Goal: Task Accomplishment & Management: Use online tool/utility

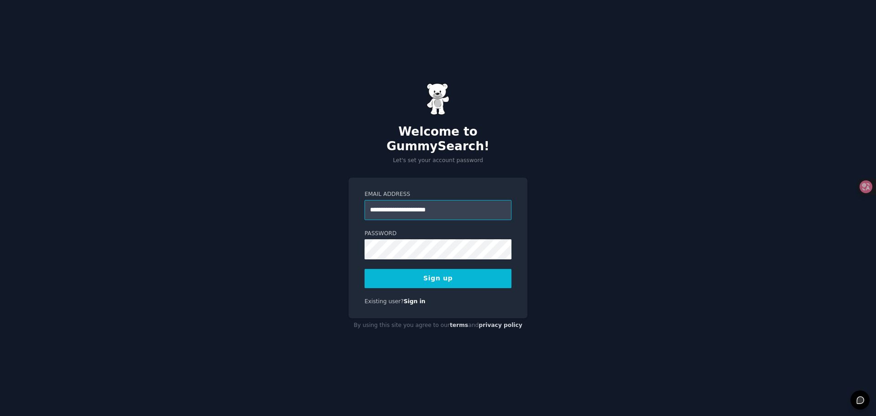
type input "**********"
click at [457, 269] on button "Sign up" at bounding box center [438, 278] width 147 height 19
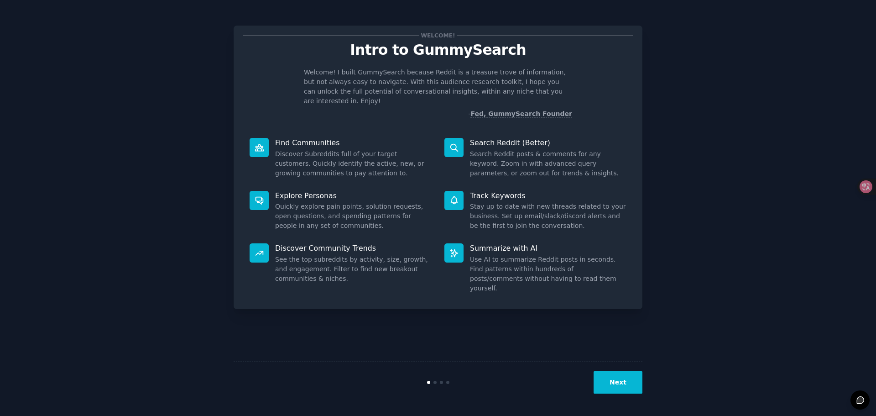
click at [620, 381] on button "Next" at bounding box center [618, 382] width 49 height 22
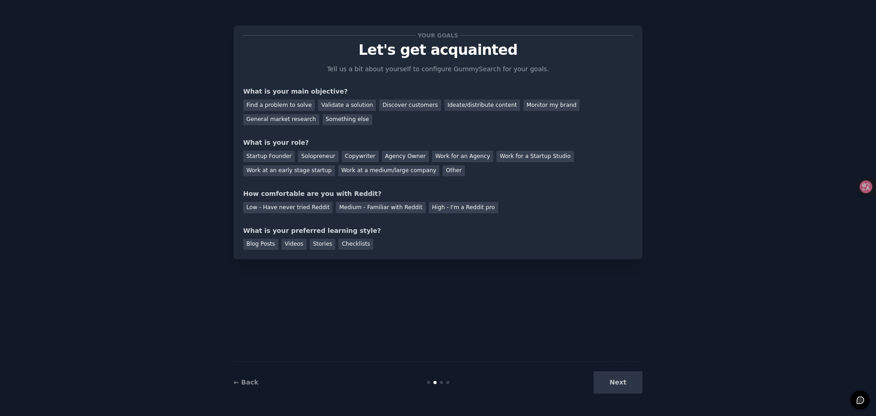
click at [626, 386] on div "Next" at bounding box center [574, 382] width 136 height 22
click at [294, 108] on div "Find a problem to solve" at bounding box center [279, 105] width 72 height 11
click at [277, 157] on div "Startup Founder" at bounding box center [269, 156] width 52 height 11
click at [310, 209] on div "Low - Have never tried Reddit" at bounding box center [287, 207] width 89 height 11
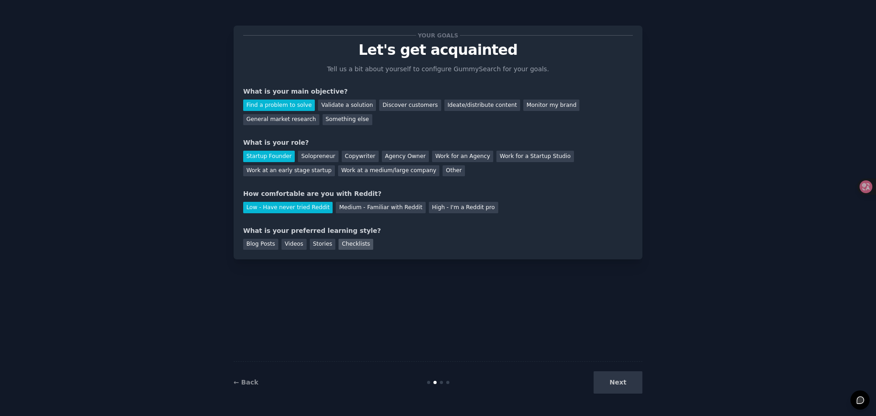
click at [350, 247] on div "Checklists" at bounding box center [356, 244] width 35 height 11
click at [632, 380] on button "Next" at bounding box center [618, 382] width 49 height 22
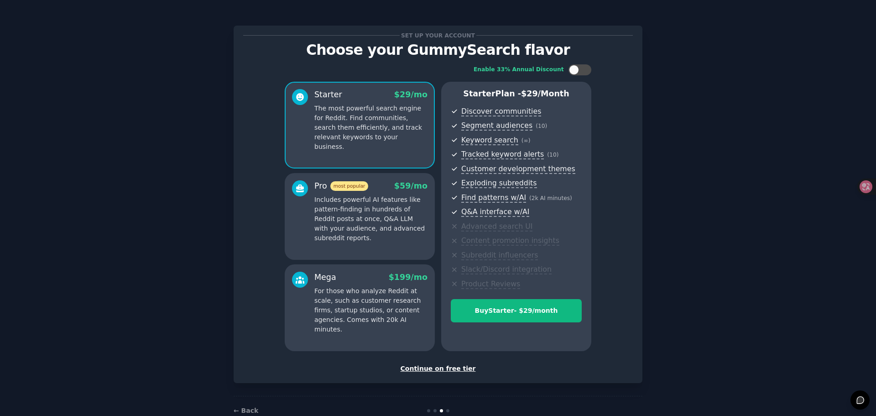
click at [452, 370] on div "Continue on free tier" at bounding box center [438, 369] width 390 height 10
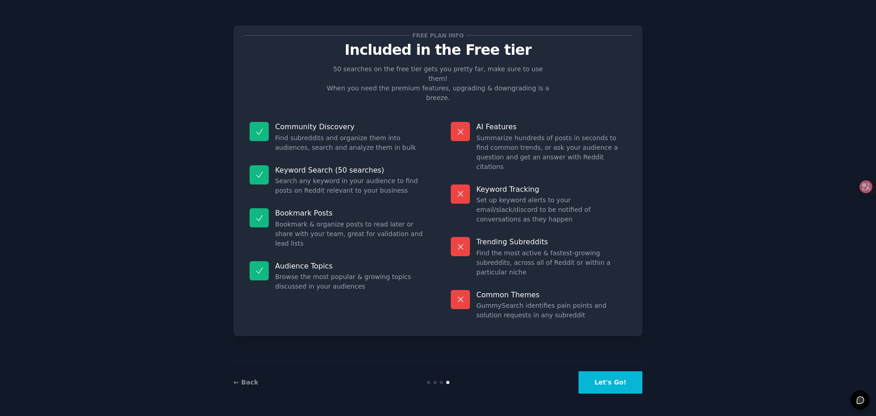
click at [615, 383] on button "Let's Go!" at bounding box center [611, 382] width 64 height 22
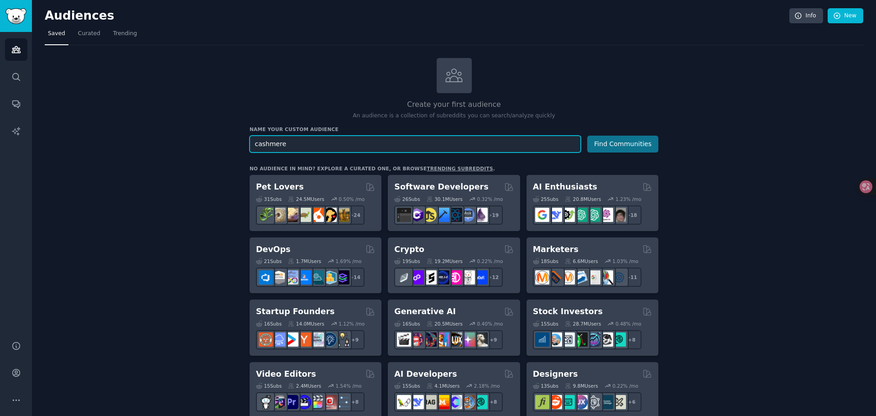
type input "cashmere"
click at [636, 144] on button "Find Communities" at bounding box center [623, 144] width 71 height 17
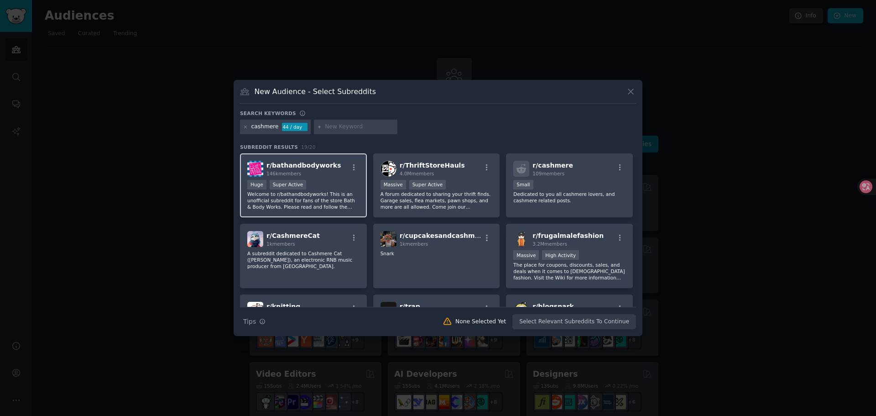
click at [312, 192] on p "Welcome to r/bathandbodyworks! This is an unofficial subreddit for fans of the …" at bounding box center [303, 200] width 112 height 19
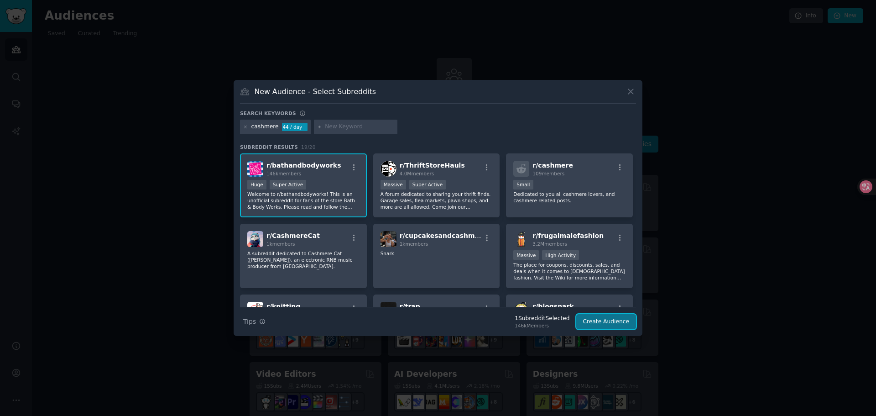
click at [619, 320] on button "Create Audience" at bounding box center [607, 322] width 60 height 16
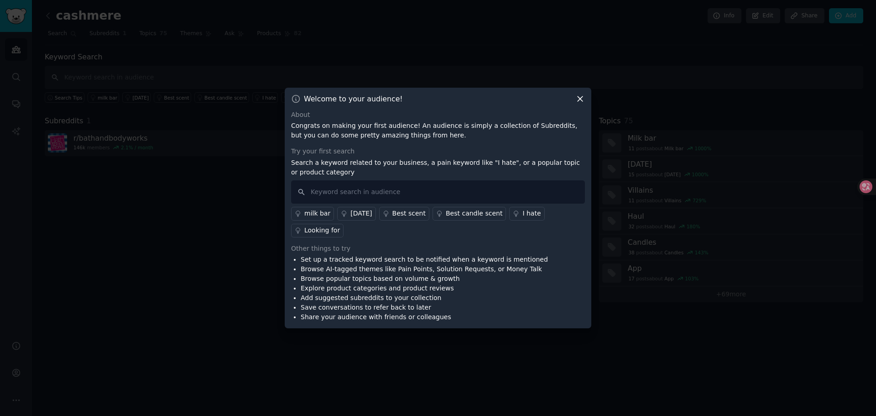
click at [315, 212] on div "milk bar" at bounding box center [317, 214] width 26 height 10
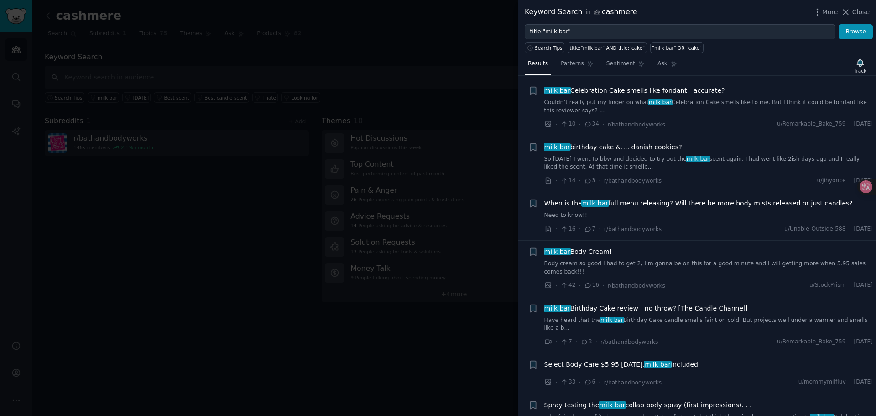
scroll to position [776, 0]
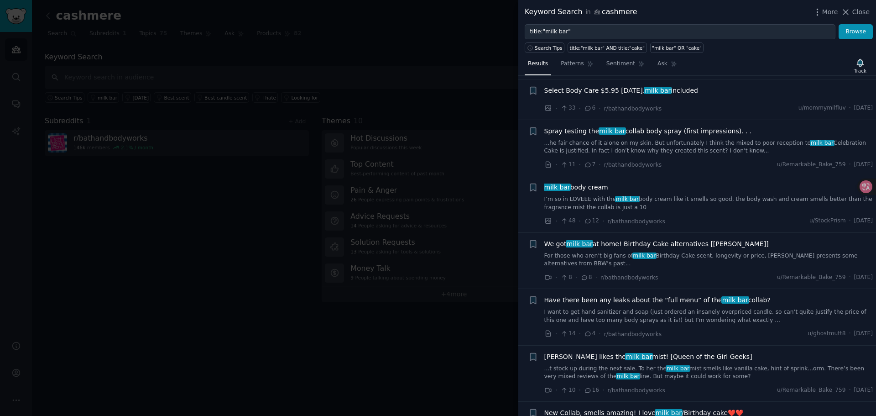
click at [846, 10] on icon at bounding box center [846, 12] width 10 height 10
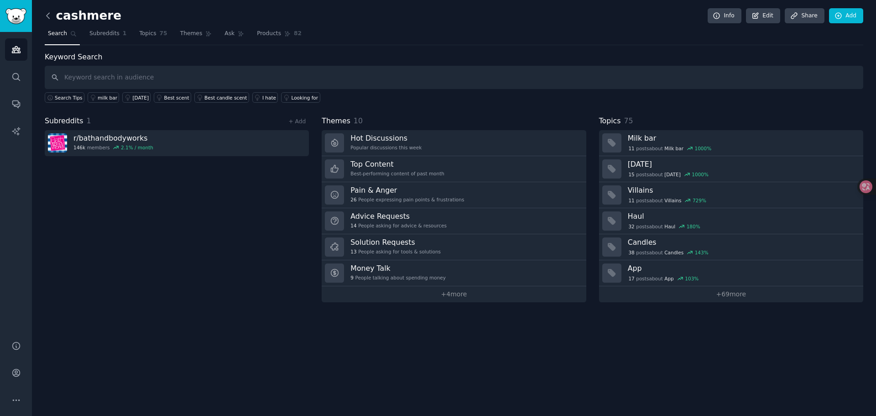
click at [47, 18] on icon at bounding box center [48, 16] width 10 height 10
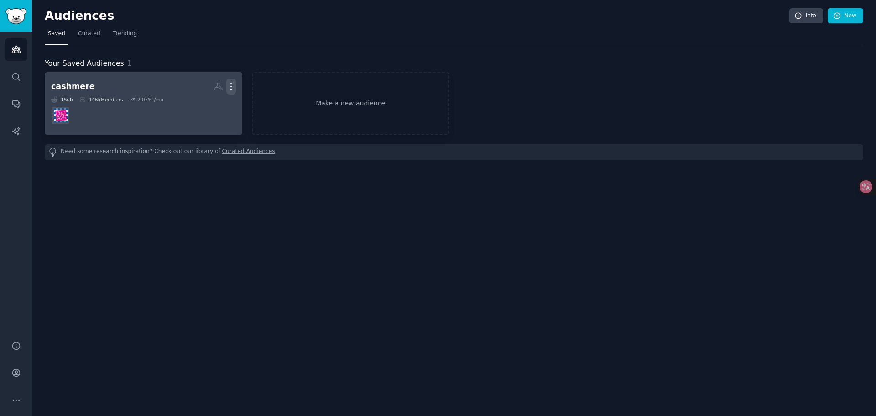
click at [232, 91] on icon "button" at bounding box center [231, 87] width 10 height 10
click at [205, 105] on p "Delete" at bounding box center [206, 106] width 21 height 10
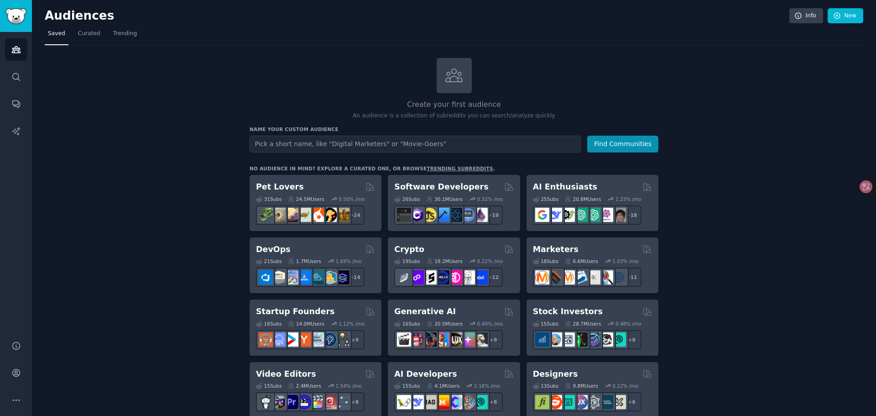
click at [488, 152] on input "text" at bounding box center [415, 144] width 331 height 17
drag, startPoint x: 397, startPoint y: 143, endPoint x: 432, endPoint y: 144, distance: 35.2
click at [432, 144] on input "text" at bounding box center [415, 144] width 331 height 17
click at [369, 144] on input "text" at bounding box center [415, 144] width 331 height 17
type input "movies-goers"
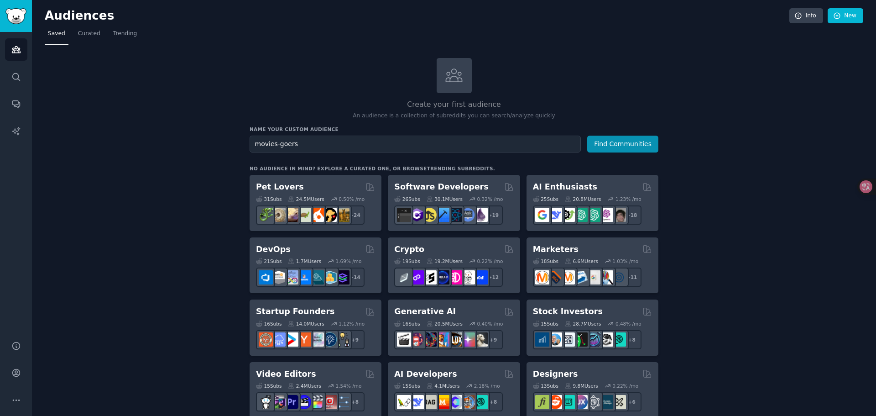
click at [588, 136] on button "Find Communities" at bounding box center [623, 144] width 71 height 17
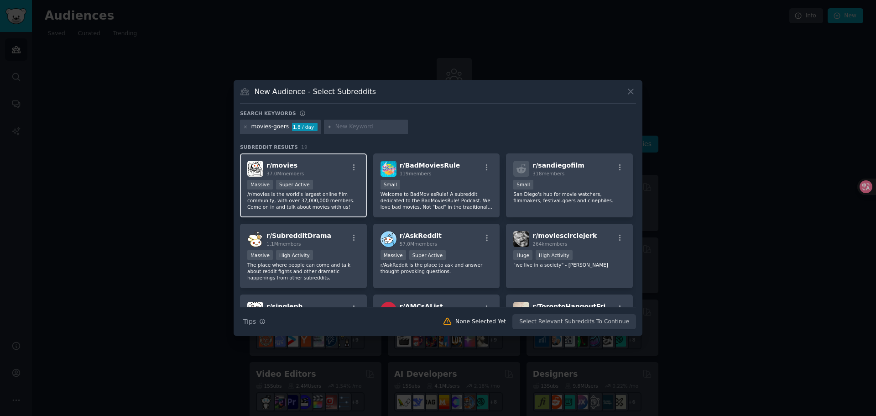
click at [324, 164] on div "r/ movies 37.0M members" at bounding box center [303, 169] width 112 height 16
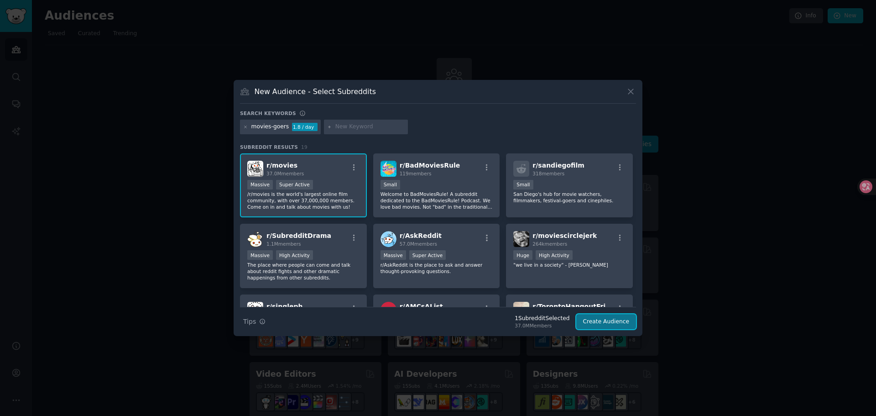
click at [609, 317] on button "Create Audience" at bounding box center [607, 322] width 60 height 16
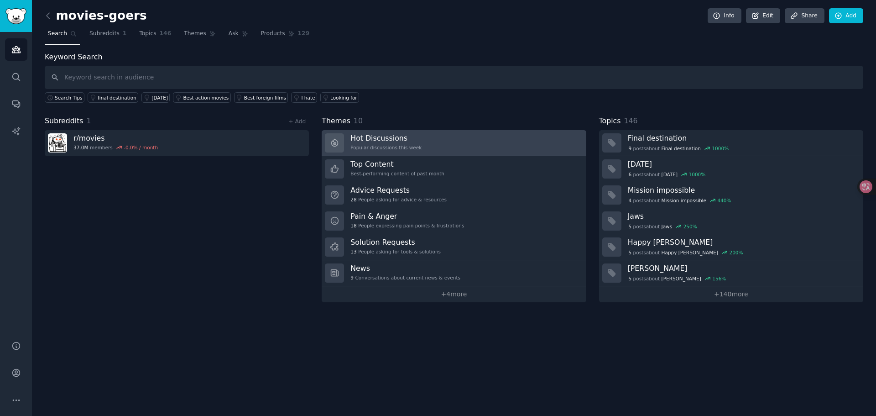
click at [475, 147] on link "Hot Discussions Popular discussions this week" at bounding box center [454, 143] width 264 height 26
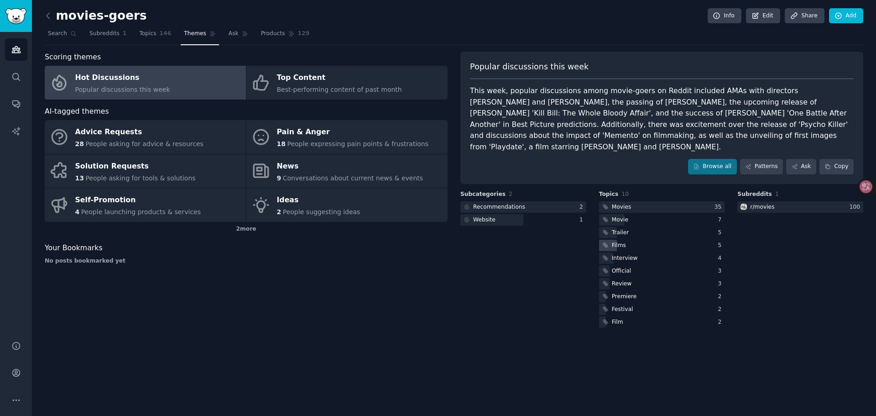
click at [618, 244] on div "Films" at bounding box center [619, 245] width 14 height 8
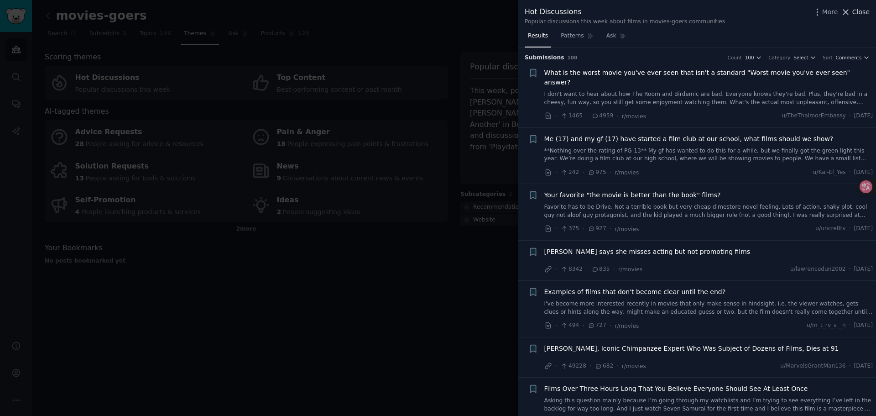
click at [850, 7] on icon at bounding box center [846, 12] width 10 height 10
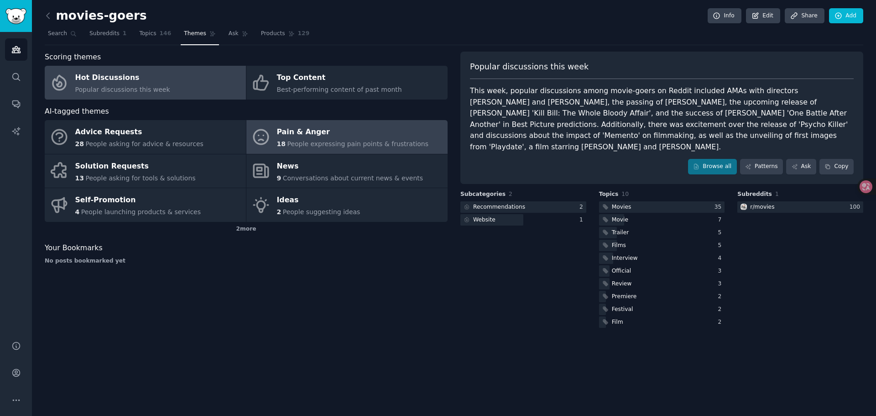
click at [340, 133] on div "Pain & Anger" at bounding box center [353, 132] width 152 height 15
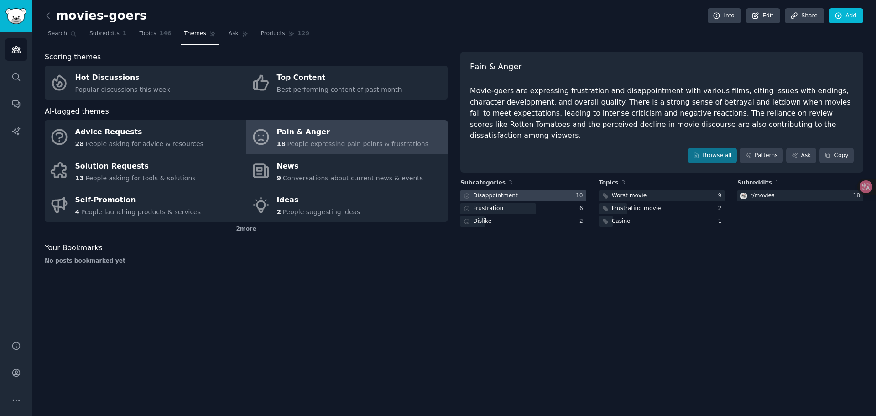
click at [540, 196] on div at bounding box center [524, 195] width 126 height 11
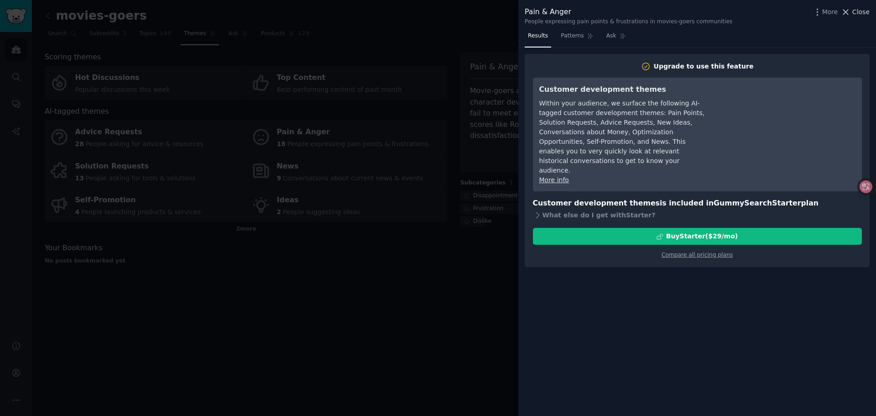
click at [851, 10] on icon at bounding box center [846, 12] width 10 height 10
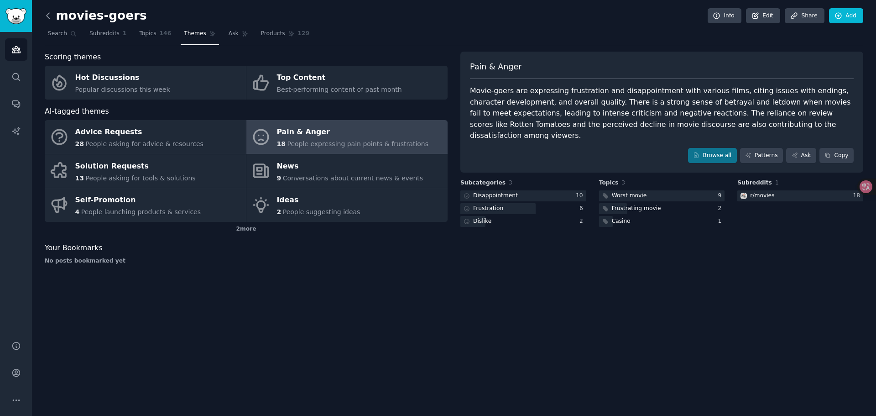
click at [50, 16] on icon at bounding box center [48, 16] width 10 height 10
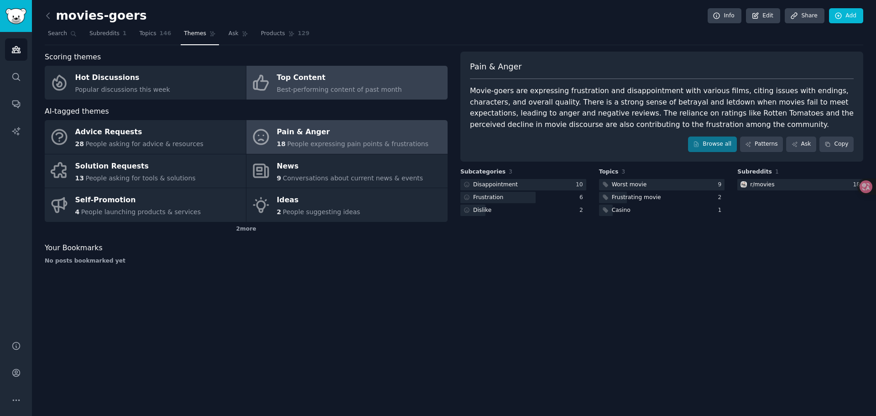
click at [335, 74] on div "Top Content" at bounding box center [339, 78] width 125 height 15
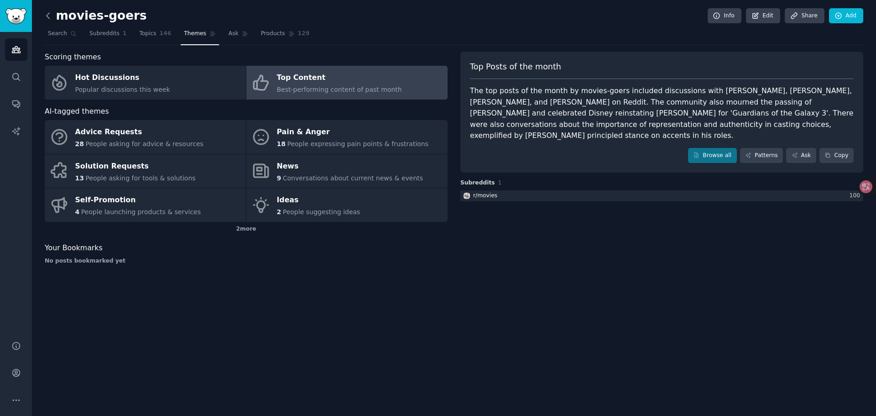
click at [48, 17] on icon at bounding box center [48, 16] width 10 height 10
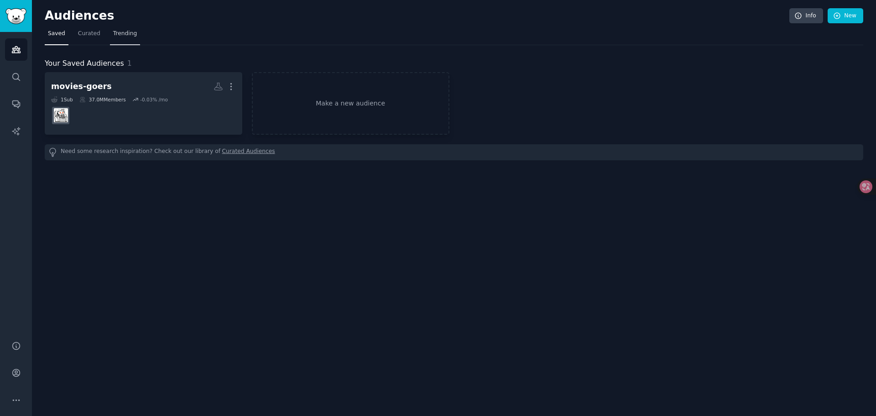
click at [123, 33] on span "Trending" at bounding box center [125, 34] width 24 height 8
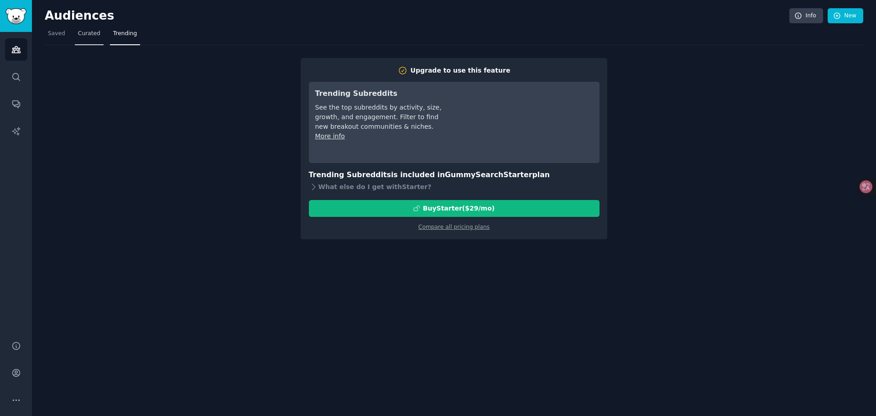
click at [83, 32] on span "Curated" at bounding box center [89, 34] width 22 height 8
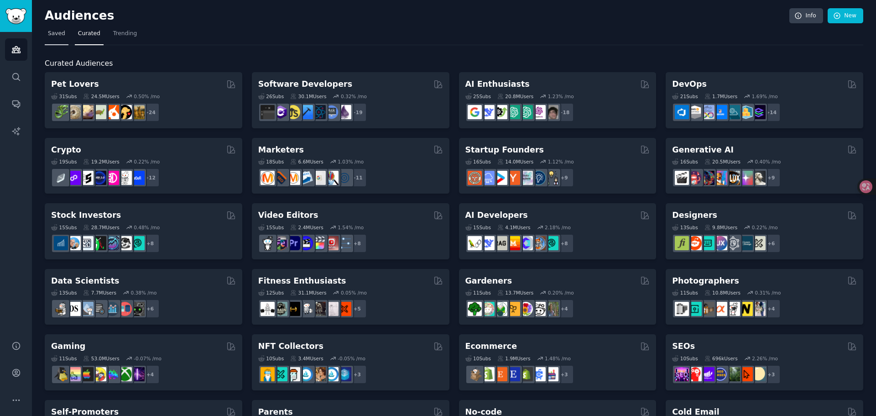
click at [56, 36] on span "Saved" at bounding box center [56, 34] width 17 height 8
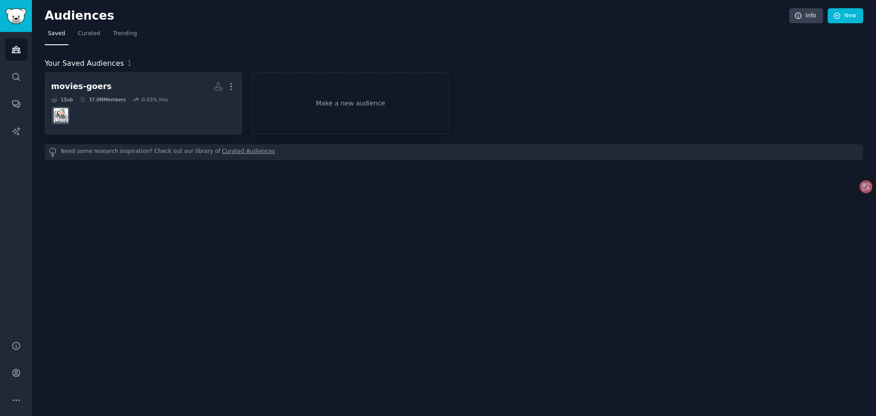
click at [640, 322] on div "Audiences Info New Saved Curated Trending Your Saved Audiences 1 movies-goers C…" at bounding box center [454, 208] width 845 height 416
